Goal: Information Seeking & Learning: Find specific fact

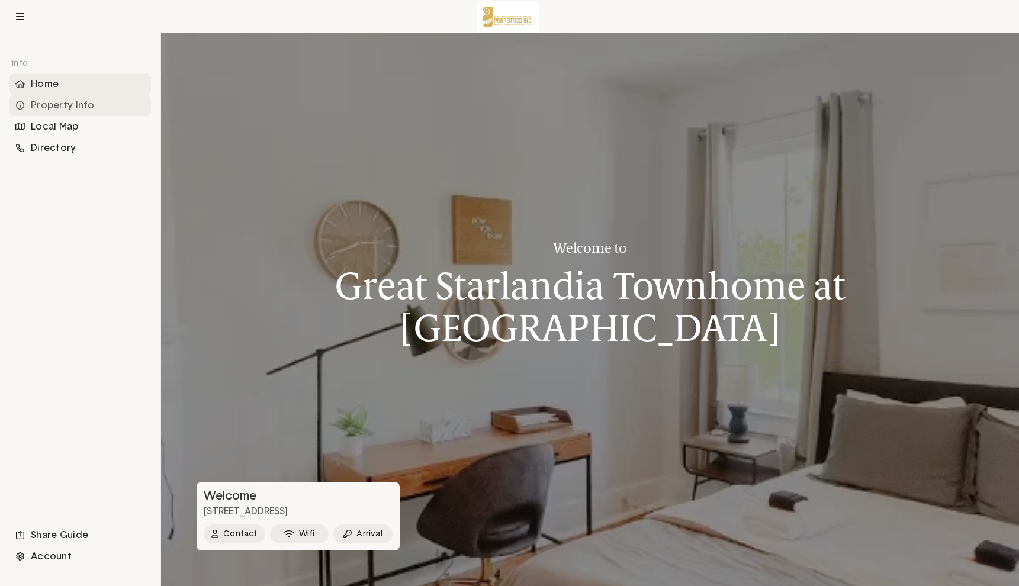
click at [94, 110] on div "Property Info" at bounding box center [79, 105] width 141 height 21
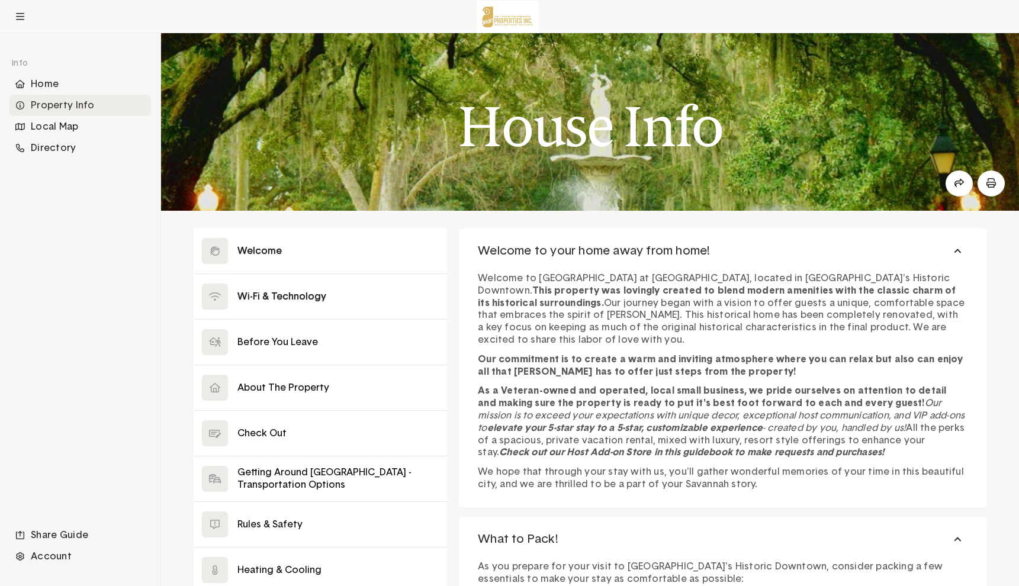
click at [284, 300] on button at bounding box center [321, 296] width 254 height 45
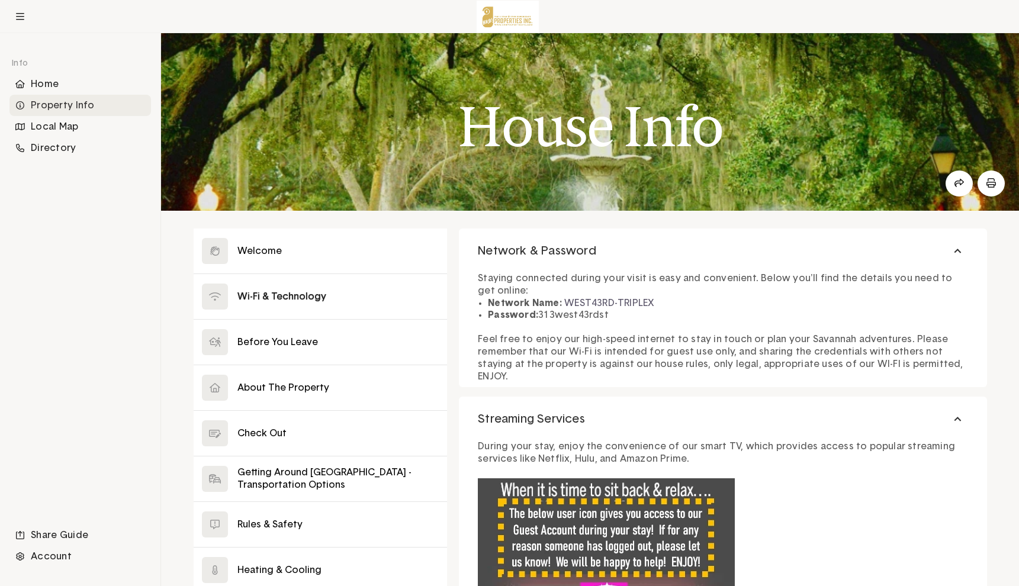
drag, startPoint x: 609, startPoint y: 314, endPoint x: 485, endPoint y: 301, distance: 124.4
click at [485, 301] on div "Staying connected during your visit is easy and convenient. Below you'll find t…" at bounding box center [723, 324] width 490 height 116
copy ul "Network Name: WEST43RD-TRIPLEX Password: 313west43rdst"
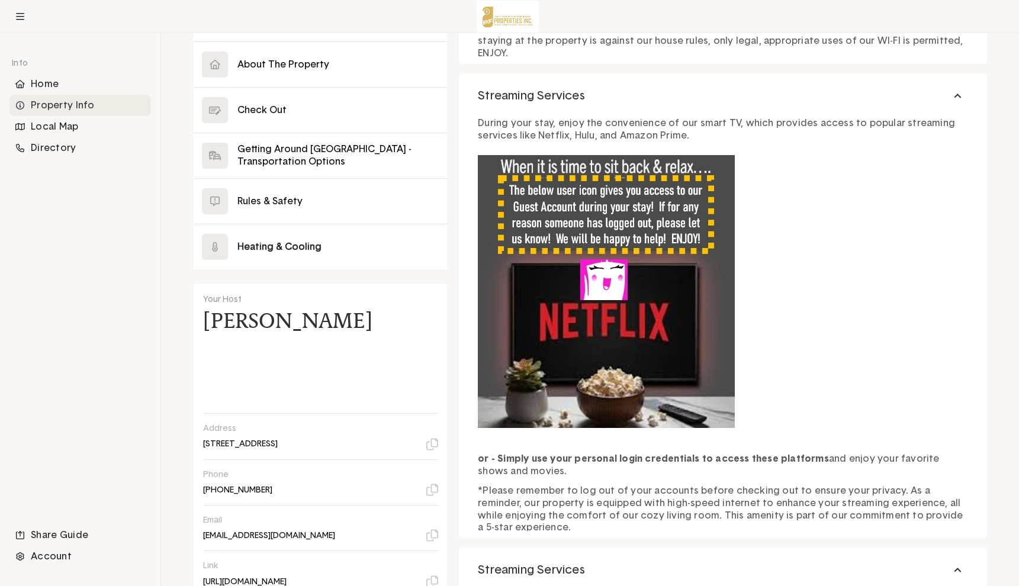
scroll to position [339, 0]
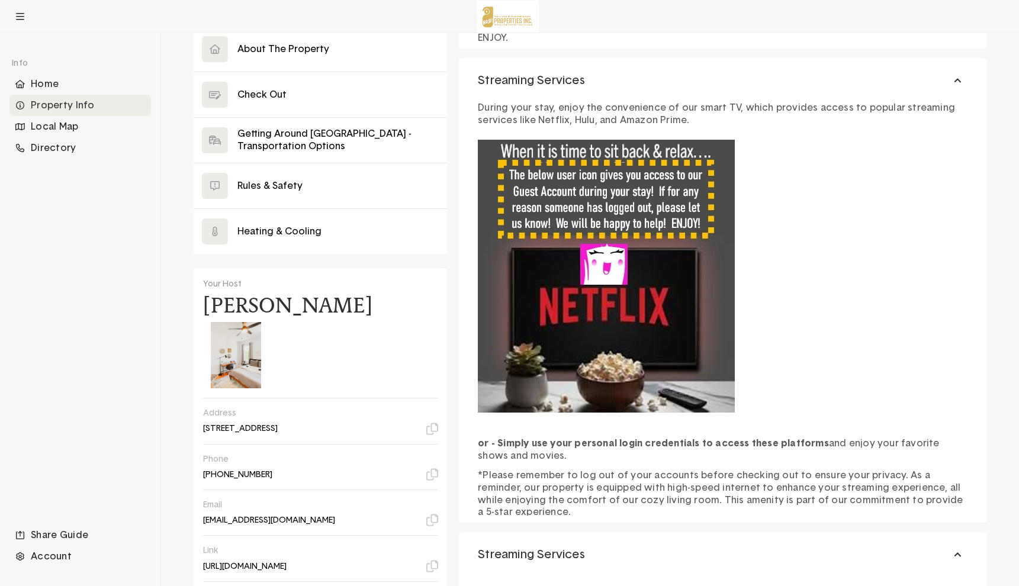
drag, startPoint x: 384, startPoint y: 523, endPoint x: 193, endPoint y: 424, distance: 215.3
click at [194, 424] on div "Your Host [PERSON_NAME] Address [STREET_ADDRESS] Phone [PHONE_NUMBER] Email [EM…" at bounding box center [321, 429] width 254 height 323
copy div "[PHONE_NUMBER] Email [EMAIL_ADDRESS][DOMAIN_NAME] Link [URL][DOMAIN_NAME]"
